Goal: Navigation & Orientation: Understand site structure

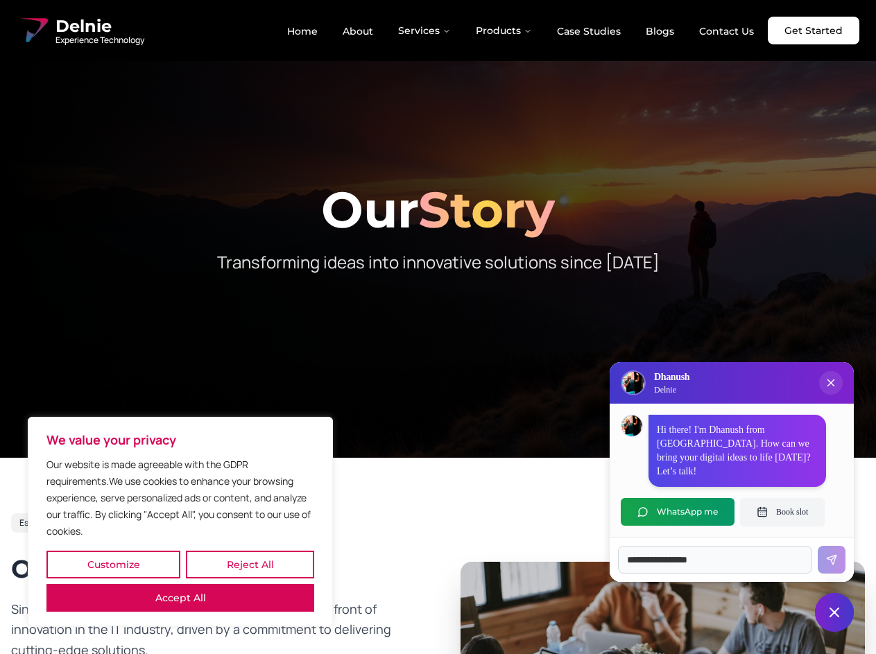
click at [113, 564] on button "Customize" at bounding box center [113, 564] width 134 height 28
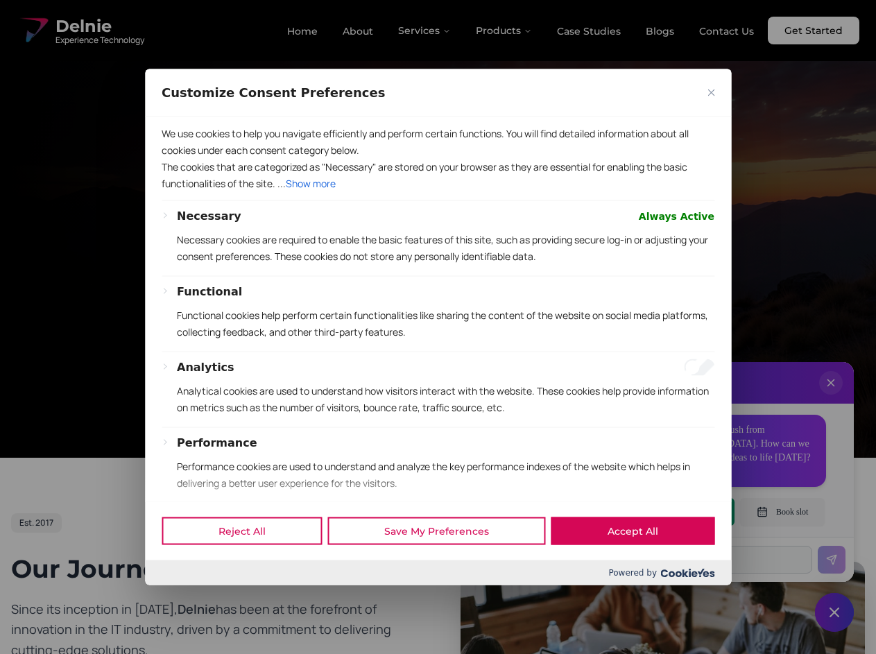
click at [250, 564] on div at bounding box center [438, 327] width 876 height 654
click at [437, 327] on div "We use cookies to help you navigate efficiently and perform certain functions. …" at bounding box center [438, 308] width 586 height 385
click at [425, 31] on div at bounding box center [438, 327] width 876 height 654
click at [504, 31] on div at bounding box center [438, 327] width 876 height 654
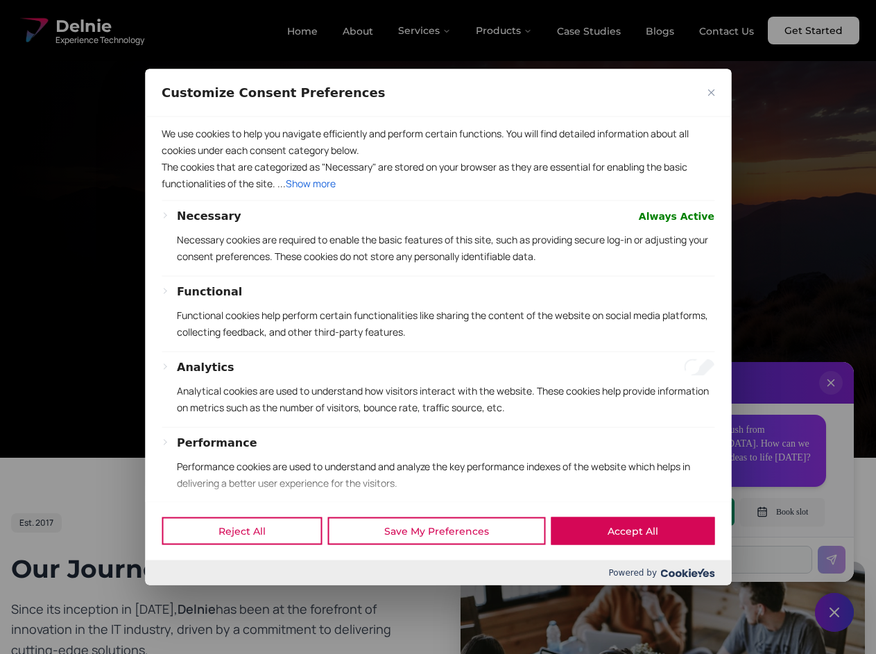
click at [831, 397] on div at bounding box center [438, 327] width 876 height 654
click at [677, 512] on div "Reject All Save My Preferences Accept All" at bounding box center [438, 530] width 586 height 59
click at [782, 512] on div at bounding box center [438, 327] width 876 height 654
click at [834, 612] on div at bounding box center [438, 327] width 876 height 654
